Goal: Information Seeking & Learning: Learn about a topic

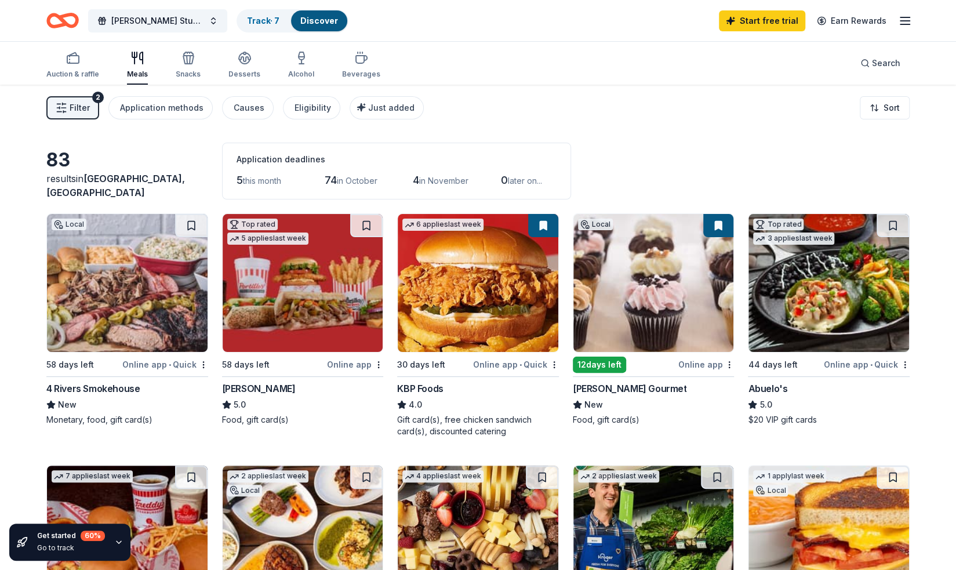
click at [91, 112] on button "Filter 2" at bounding box center [72, 107] width 53 height 23
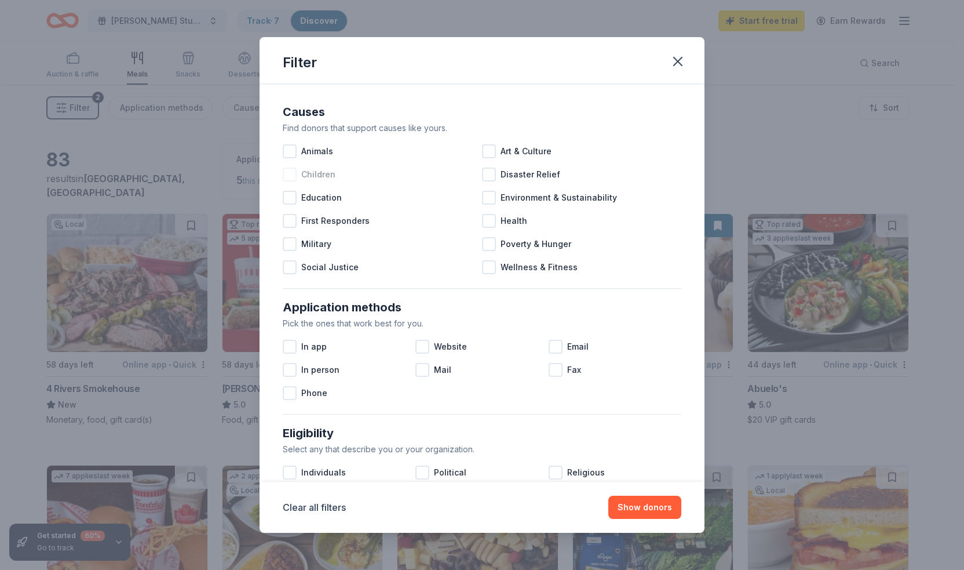
click at [319, 176] on span "Children" at bounding box center [318, 174] width 34 height 14
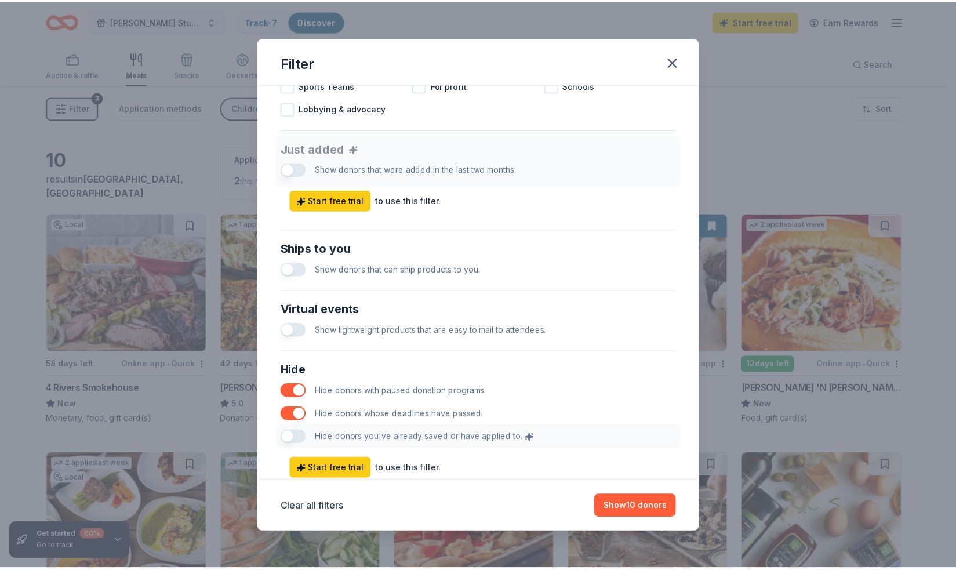
scroll to position [443, 0]
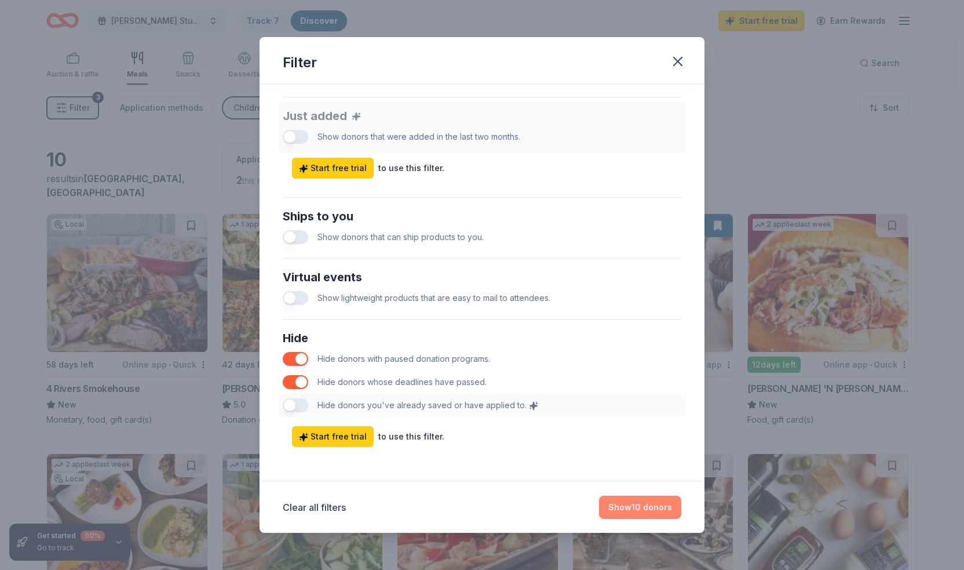
click at [644, 507] on button "Show 10 donors" at bounding box center [640, 507] width 82 height 23
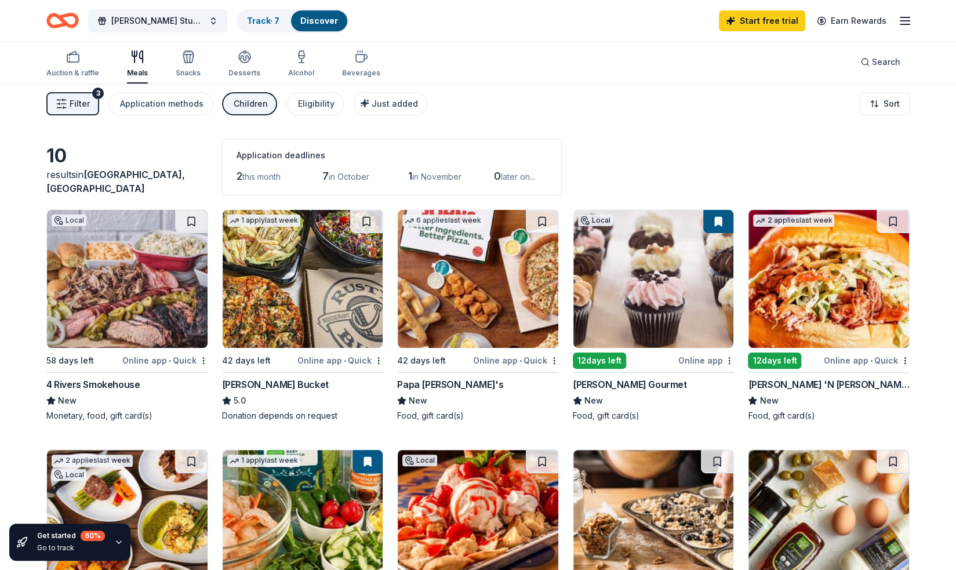
scroll to position [0, 0]
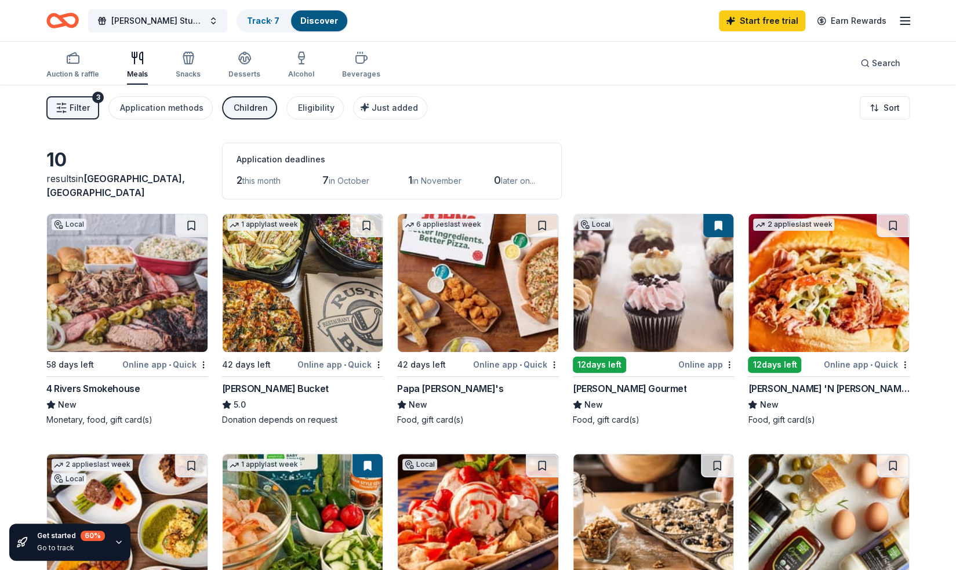
click at [65, 27] on icon "Home" at bounding box center [62, 20] width 32 height 27
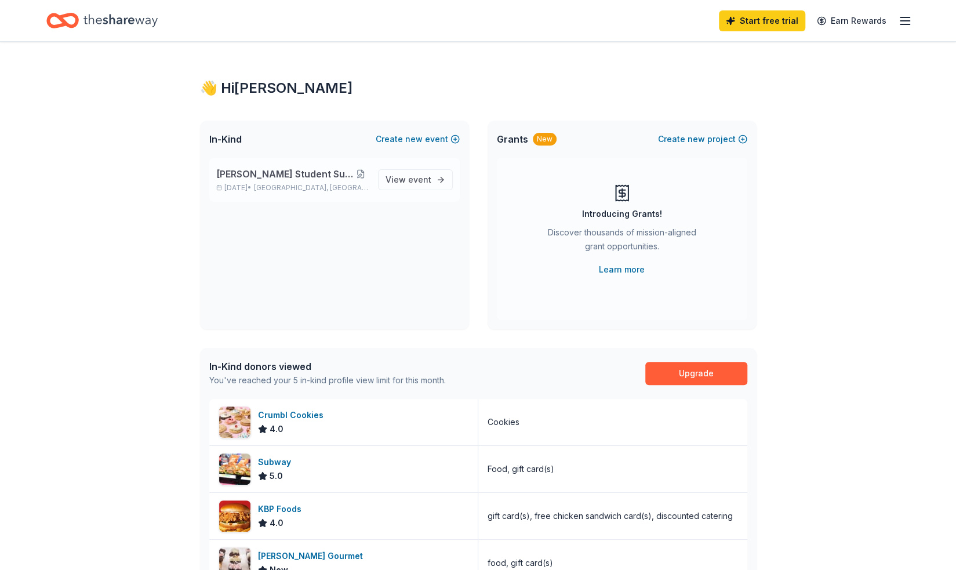
click at [369, 172] on button at bounding box center [361, 173] width 16 height 9
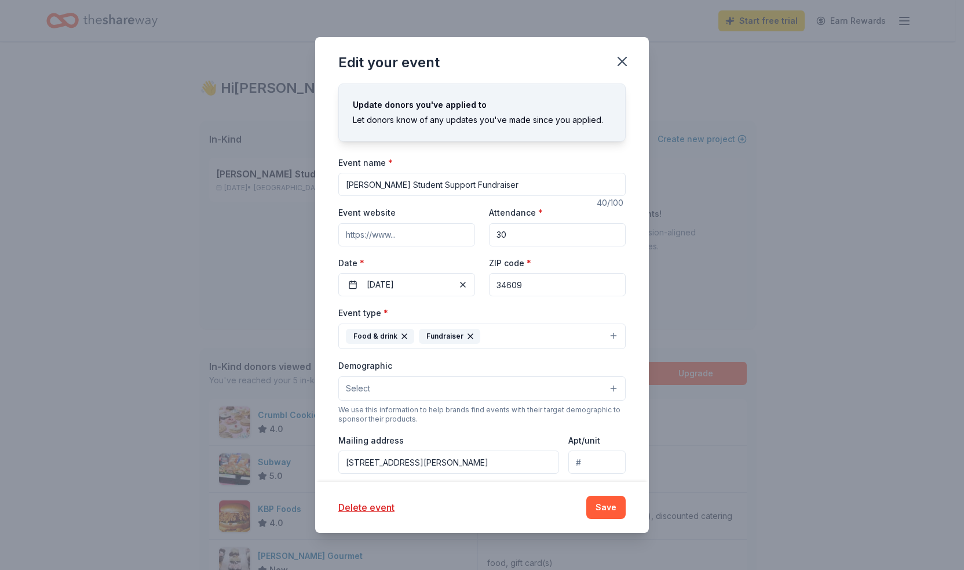
click at [574, 335] on button "Food & drink Fundraiser" at bounding box center [481, 336] width 287 height 26
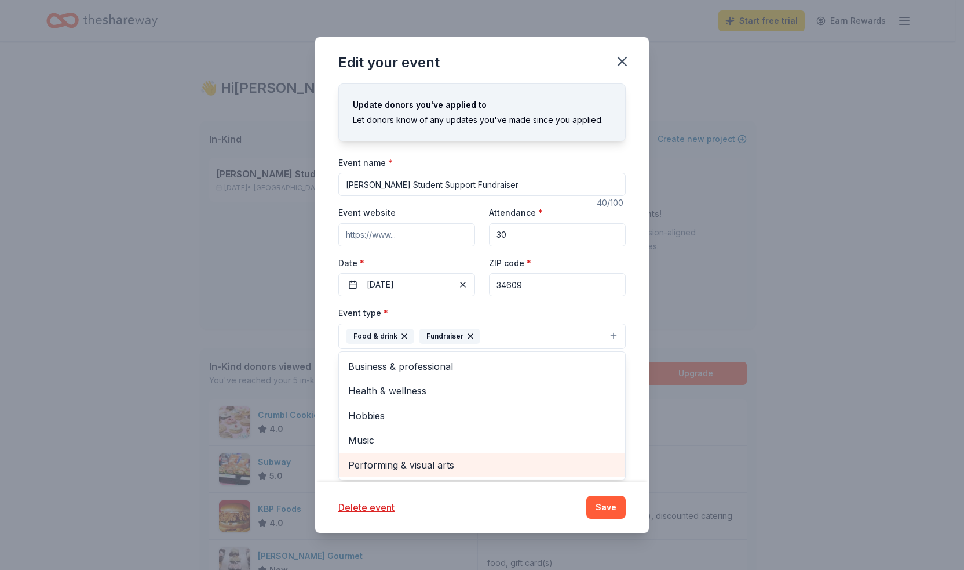
click at [457, 458] on span "Performing & visual arts" at bounding box center [482, 464] width 268 height 15
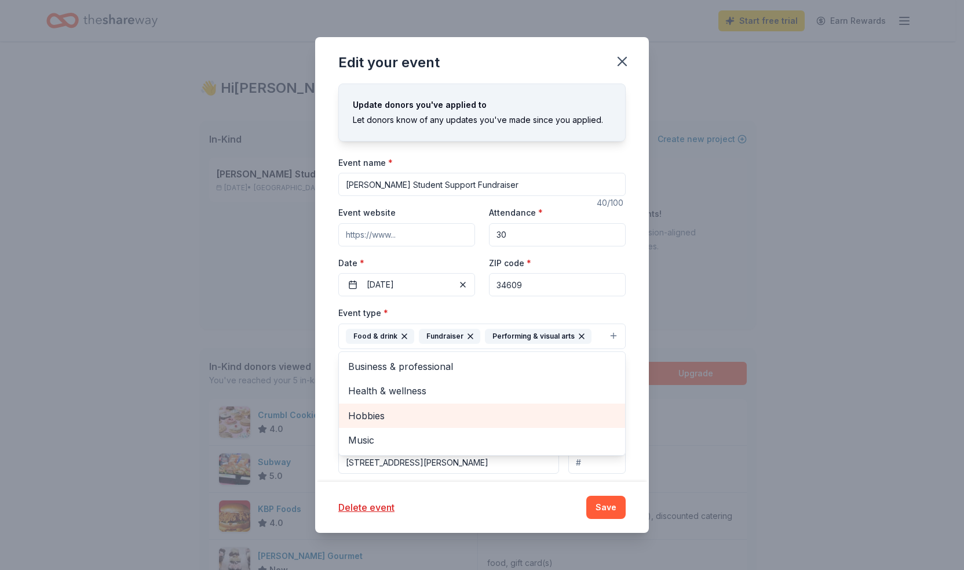
click at [413, 405] on div "Hobbies" at bounding box center [482, 415] width 286 height 24
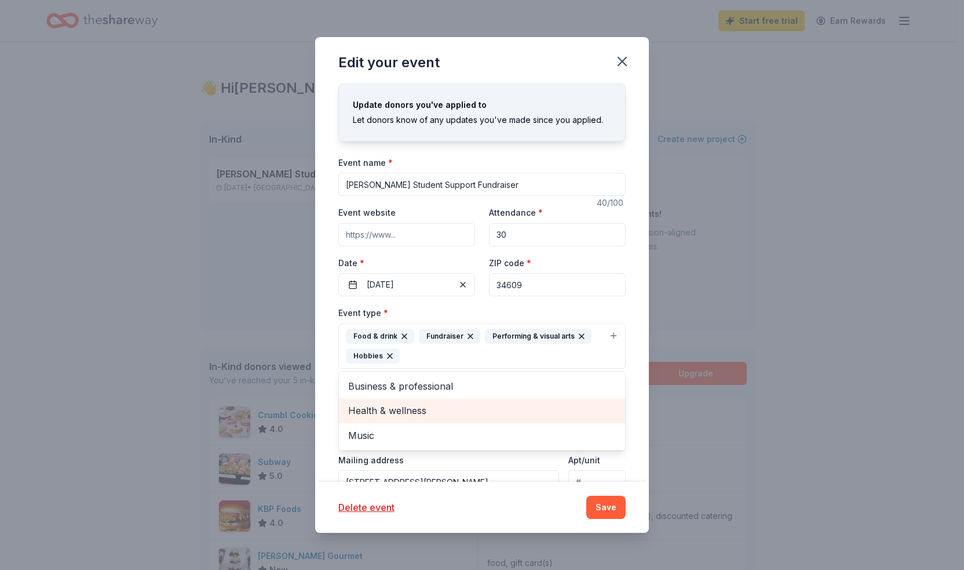
click at [415, 413] on span "Health & wellness" at bounding box center [482, 410] width 268 height 15
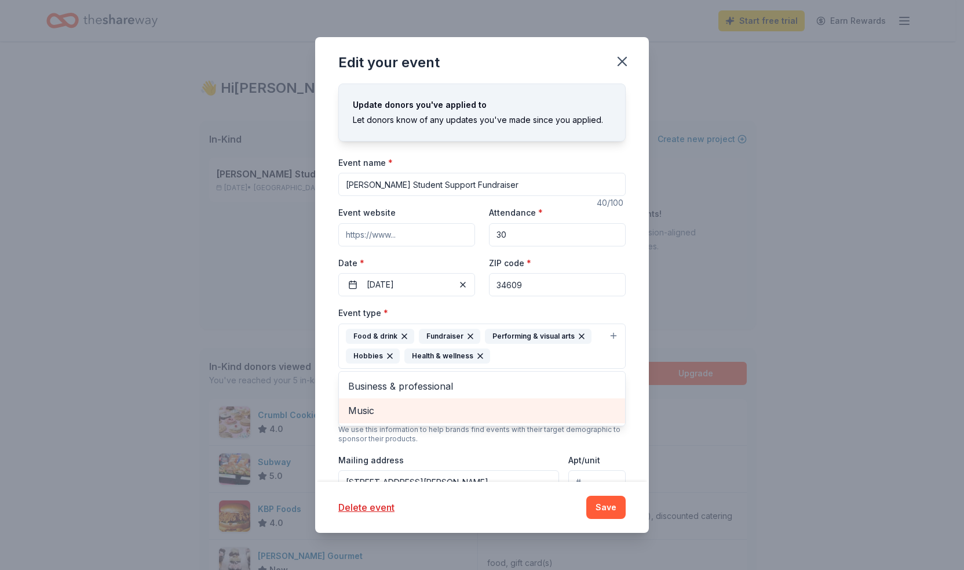
click at [418, 409] on span "Music" at bounding box center [482, 410] width 268 height 15
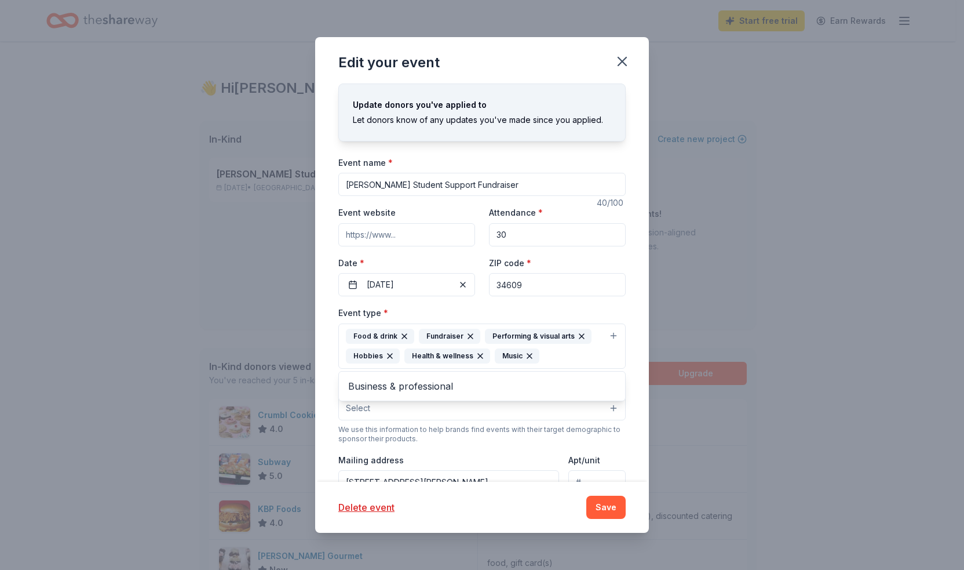
click at [599, 504] on div "Edit your event Update donors you've applied to Let donors know of any updates …" at bounding box center [482, 285] width 334 height 496
click at [618, 515] on button "Save" at bounding box center [606, 507] width 39 height 23
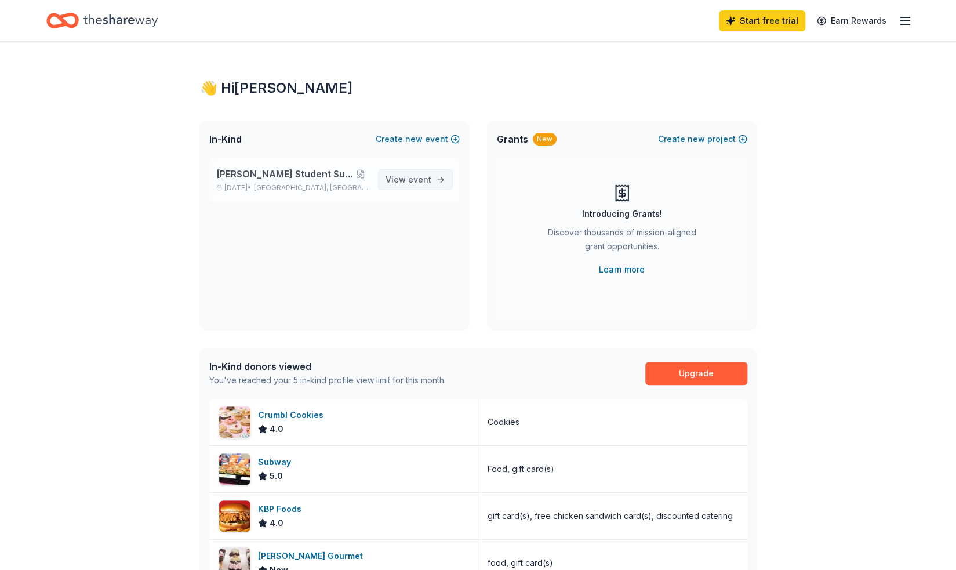
click at [412, 179] on span "event" at bounding box center [419, 179] width 23 height 10
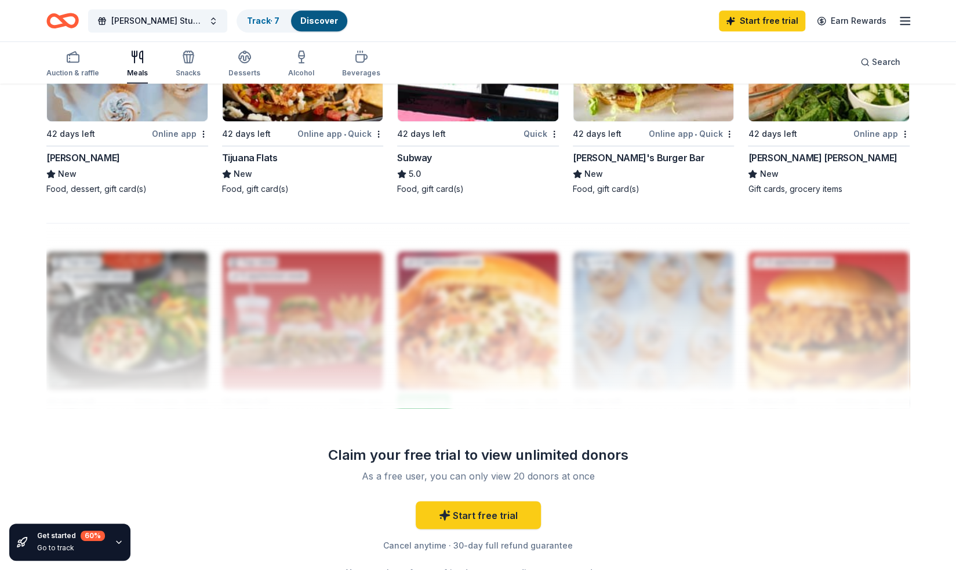
scroll to position [1101, 0]
